Goal: Check status

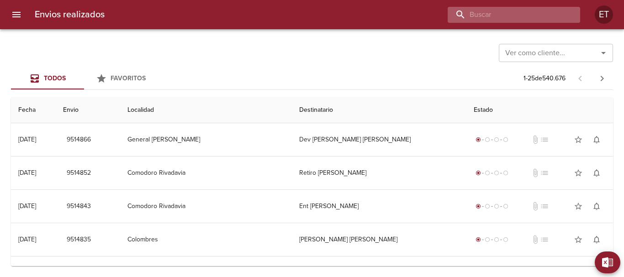
click at [539, 9] on input "buscar" at bounding box center [506, 15] width 117 height 16
paste input "9501439"
type input "9501439"
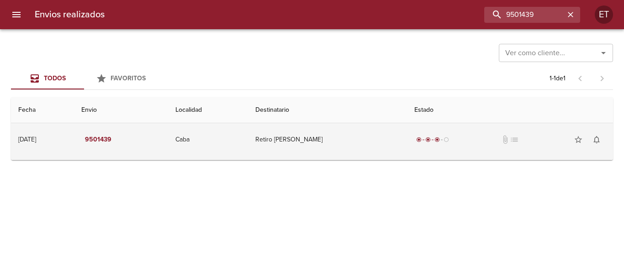
click at [276, 142] on td "Retiro Vivanco Esteban X" at bounding box center [327, 139] width 159 height 33
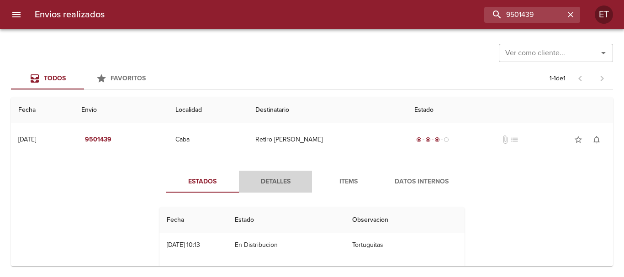
click at [285, 172] on button "Detalles" at bounding box center [275, 182] width 73 height 22
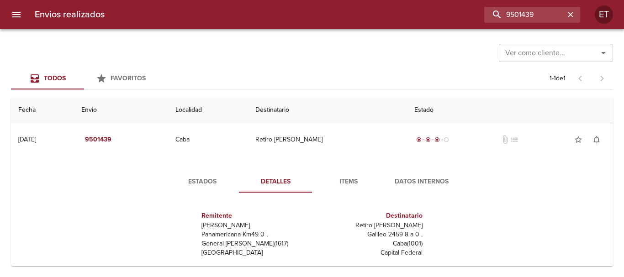
click at [349, 190] on button "Items" at bounding box center [348, 182] width 73 height 22
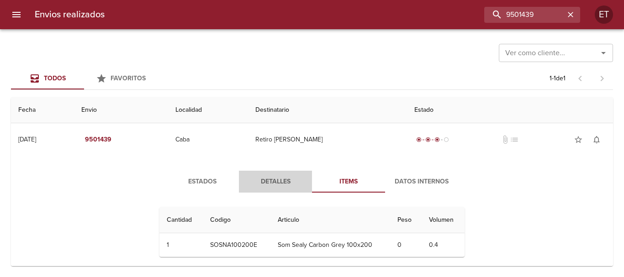
click at [275, 180] on span "Detalles" at bounding box center [275, 181] width 62 height 11
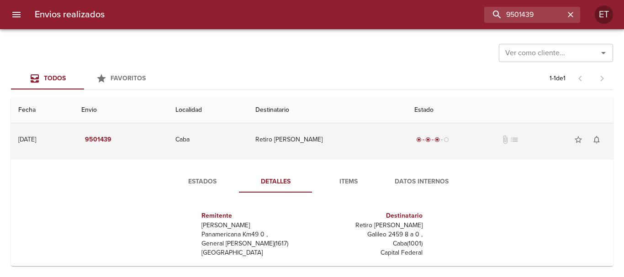
click at [277, 141] on td "Retiro Vivanco Esteban X" at bounding box center [327, 139] width 159 height 33
